Goal: Find specific page/section: Find specific page/section

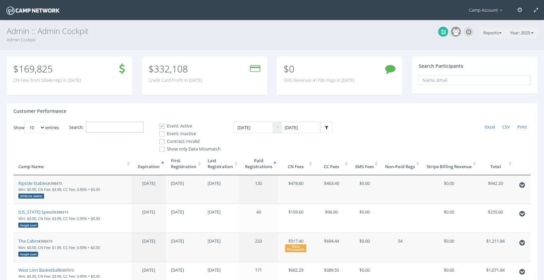
click at [113, 129] on input "Search:" at bounding box center [115, 127] width 58 height 11
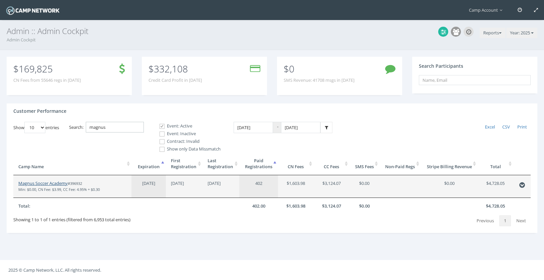
type input "magnus"
click at [51, 183] on link "Magnus Soccer Academy" at bounding box center [42, 183] width 49 height 6
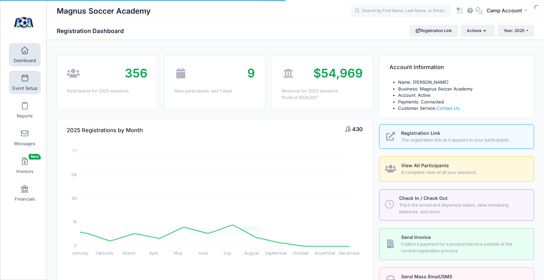
click at [30, 86] on span "Event Setup" at bounding box center [24, 88] width 25 height 6
select select
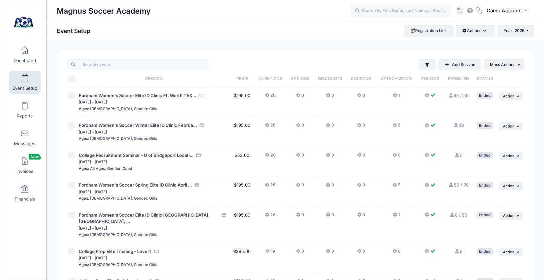
scroll to position [317, 0]
